Goal: Task Accomplishment & Management: Use online tool/utility

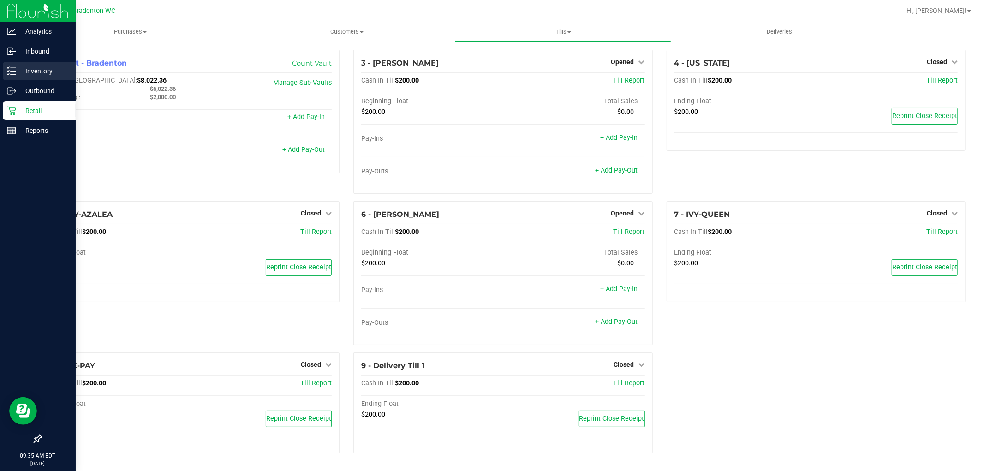
click at [42, 67] on p "Inventory" at bounding box center [43, 71] width 55 height 11
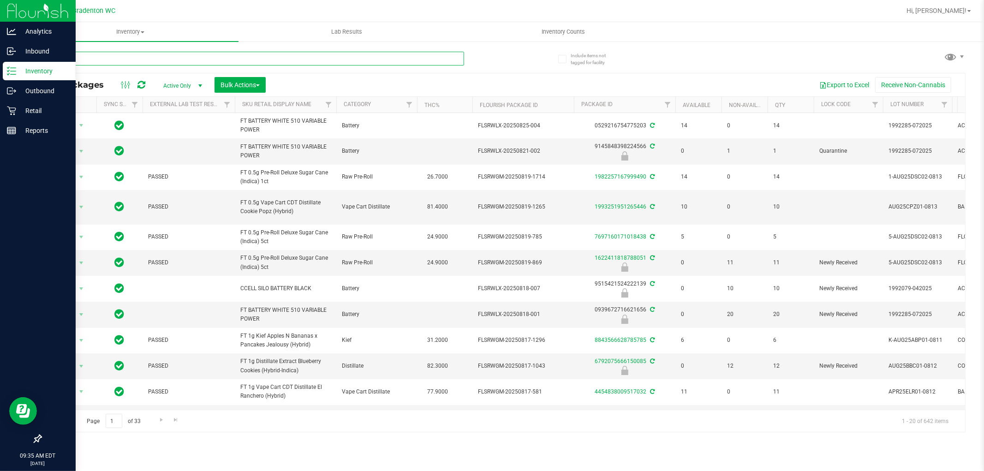
click at [143, 54] on input "text" at bounding box center [252, 59] width 423 height 14
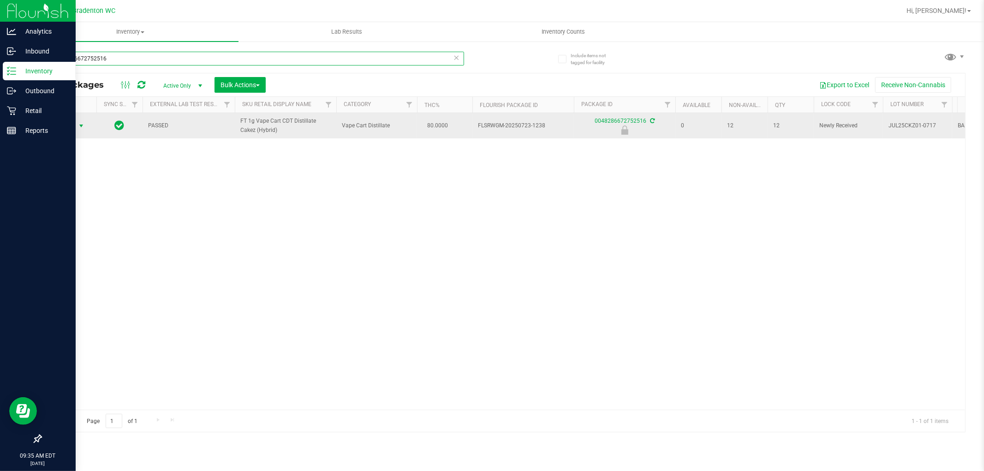
type input "0048286672752516"
click at [67, 128] on span "Action" at bounding box center [62, 125] width 25 height 13
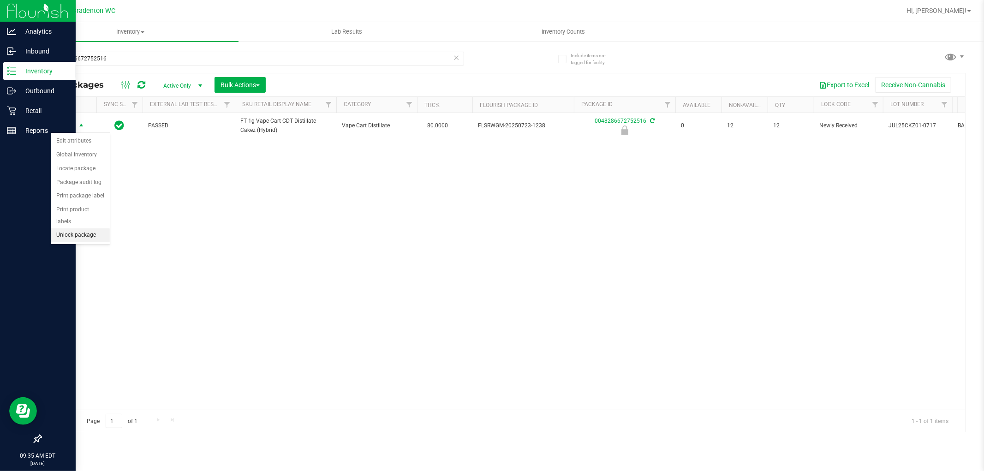
click at [89, 234] on li "Unlock package" at bounding box center [80, 235] width 59 height 14
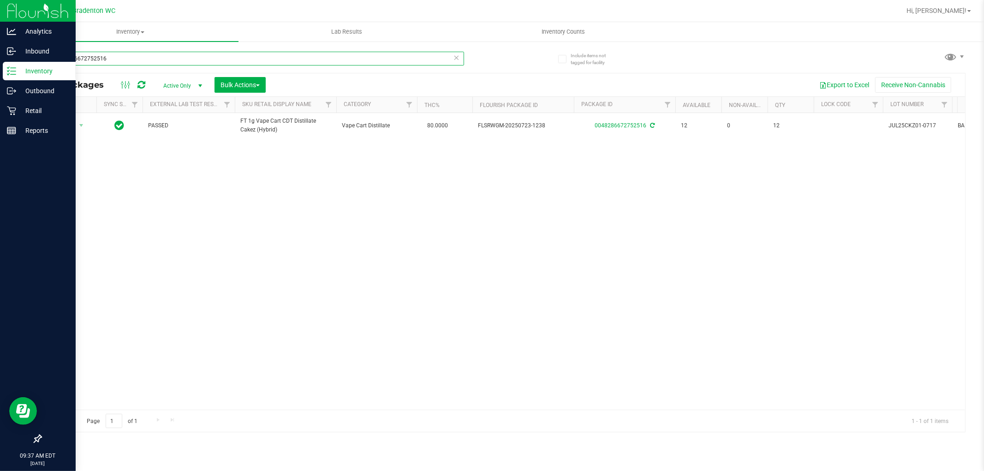
drag, startPoint x: 0, startPoint y: 42, endPoint x: 0, endPoint y: 2, distance: 39.7
click at [0, 2] on div "Analytics Inbound Inventory Outbound Retail Reports 09:37 AM EDT [DATE] 08/28 B…" at bounding box center [492, 235] width 984 height 471
type input "hash"
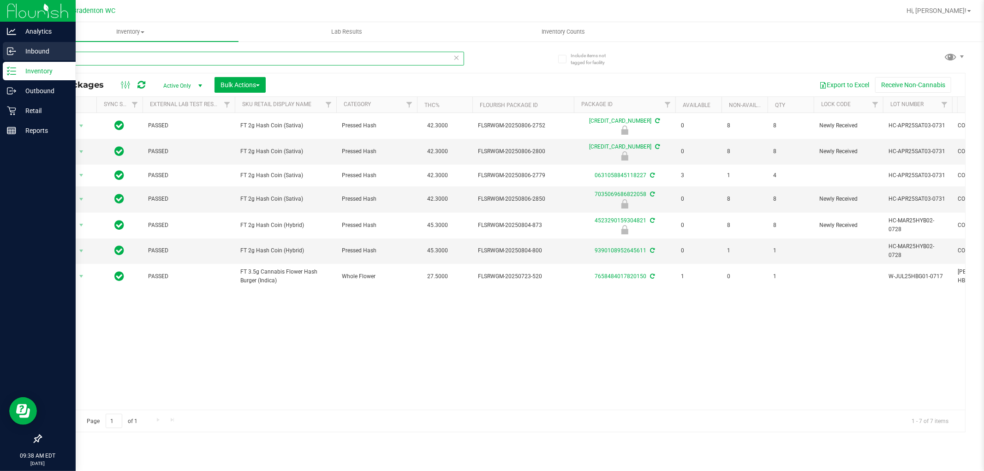
drag, startPoint x: 116, startPoint y: 61, endPoint x: 0, endPoint y: 59, distance: 115.8
click at [0, 59] on div "Analytics Inbound Inventory Outbound Retail Reports 09:38 AM EDT [DATE] 08/28 B…" at bounding box center [492, 235] width 984 height 471
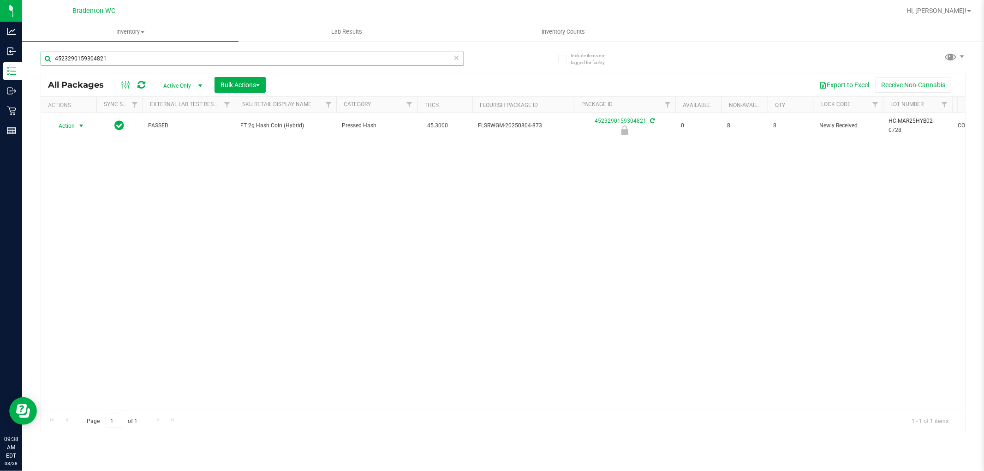
type input "4523290159304821"
click at [73, 129] on span "Action" at bounding box center [62, 125] width 25 height 13
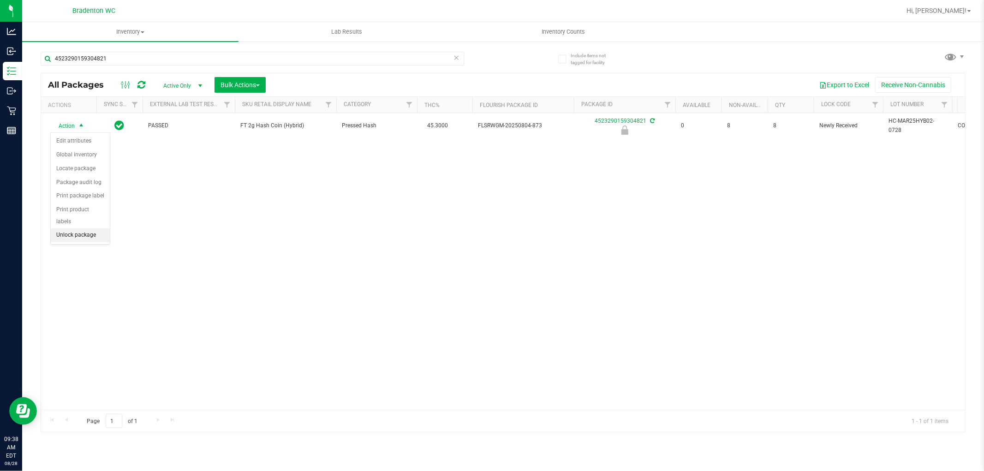
click at [89, 233] on li "Unlock package" at bounding box center [80, 235] width 59 height 14
